Goal: Task Accomplishment & Management: Use online tool/utility

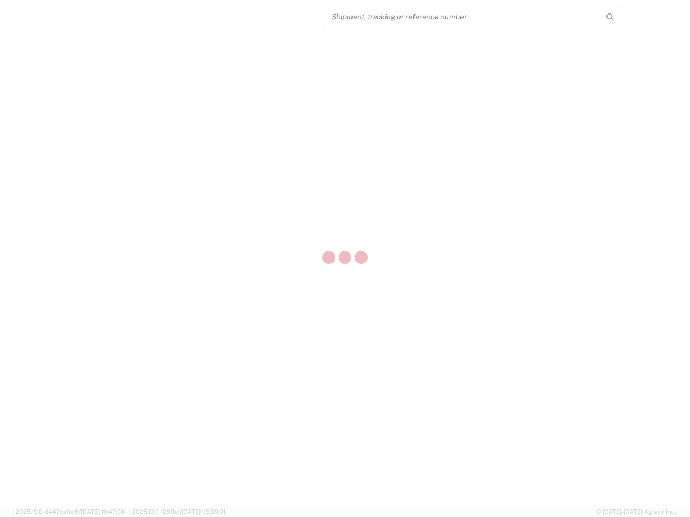
select select "US"
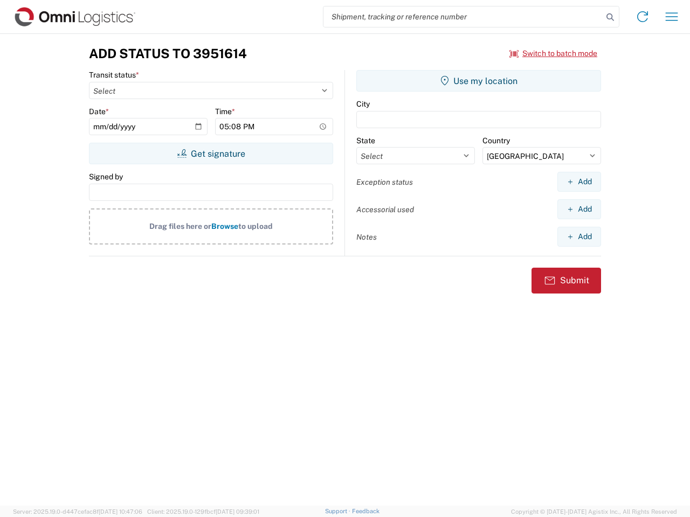
click at [463, 17] on input "search" at bounding box center [462, 16] width 279 height 20
click at [610, 17] on icon at bounding box center [610, 17] width 15 height 15
click at [643, 17] on icon at bounding box center [642, 16] width 17 height 17
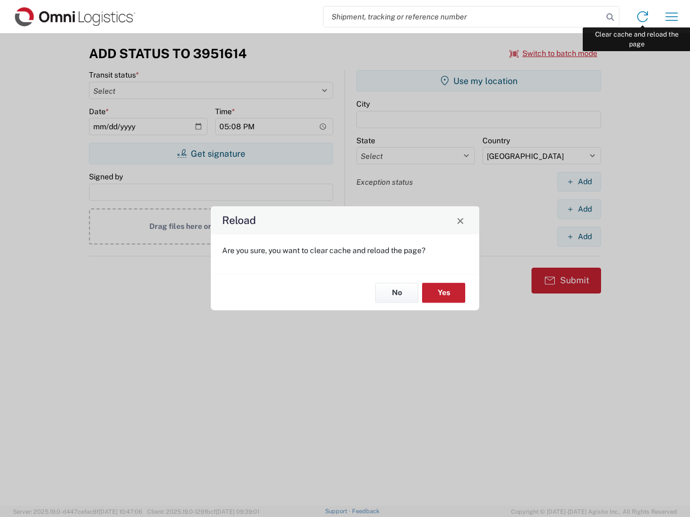
click at [672, 17] on div "Reload Are you sure, you want to clear cache and reload the page? No Yes" at bounding box center [345, 258] width 690 height 517
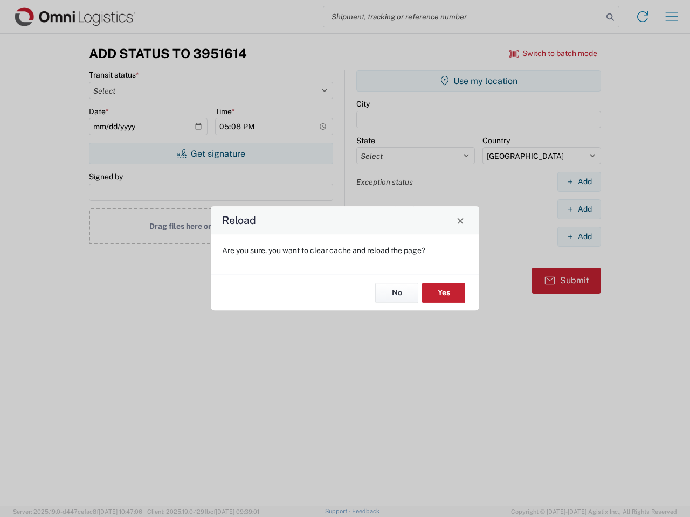
click at [554, 53] on div "Reload Are you sure, you want to clear cache and reload the page? No Yes" at bounding box center [345, 258] width 690 height 517
click at [211, 154] on div "Reload Are you sure, you want to clear cache and reload the page? No Yes" at bounding box center [345, 258] width 690 height 517
click at [479, 81] on div "Reload Are you sure, you want to clear cache and reload the page? No Yes" at bounding box center [345, 258] width 690 height 517
click at [579, 182] on div "Reload Are you sure, you want to clear cache and reload the page? No Yes" at bounding box center [345, 258] width 690 height 517
click at [579, 209] on div "Reload Are you sure, you want to clear cache and reload the page? No Yes" at bounding box center [345, 258] width 690 height 517
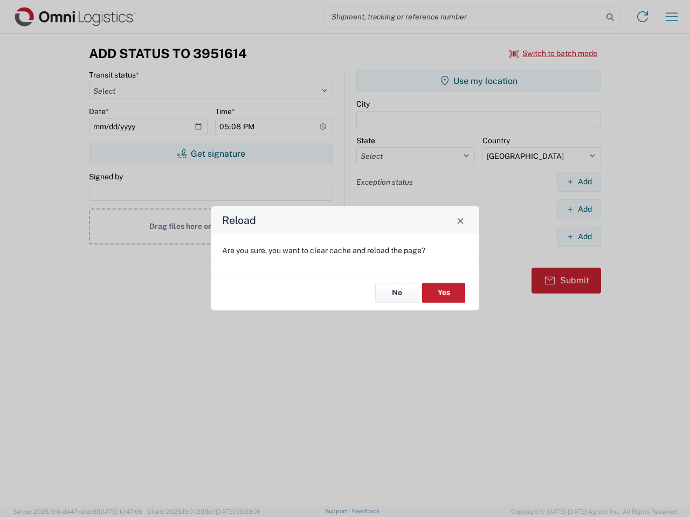
click at [579, 237] on div "Reload Are you sure, you want to clear cache and reload the page? No Yes" at bounding box center [345, 258] width 690 height 517
